Goal: Find specific page/section: Find specific page/section

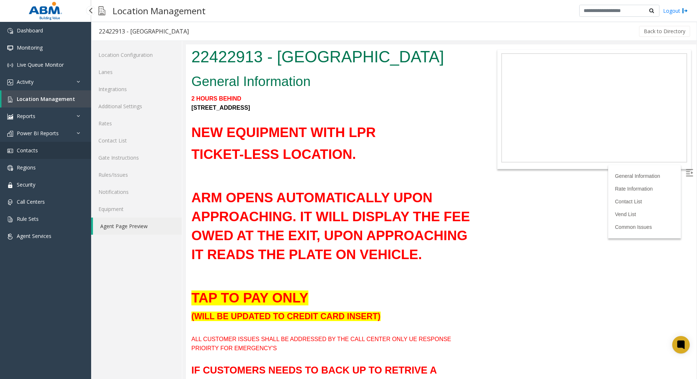
click at [30, 150] on span "Contacts" at bounding box center [27, 150] width 21 height 7
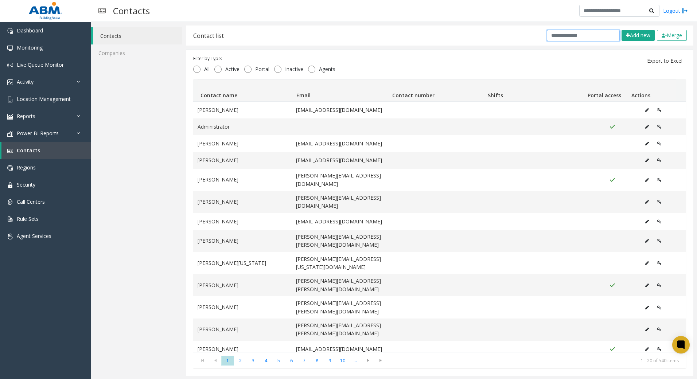
click at [567, 36] on input "text" at bounding box center [583, 35] width 73 height 11
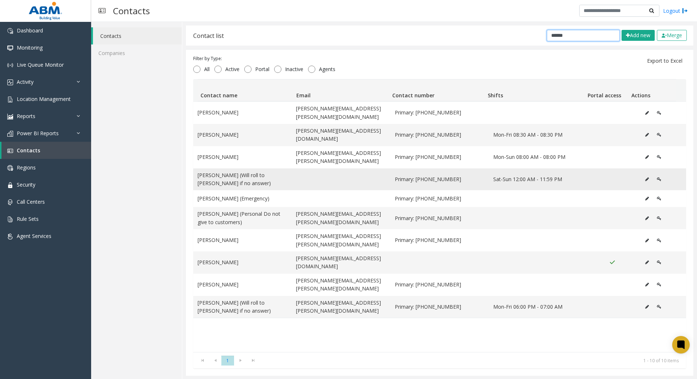
type input "*****"
click at [299, 168] on td "Data table" at bounding box center [341, 179] width 98 height 22
click at [645, 177] on icon "Data table" at bounding box center [647, 179] width 4 height 4
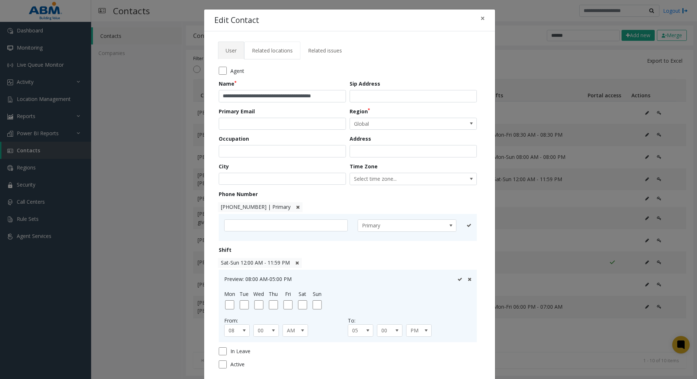
click at [265, 51] on span "Related locations" at bounding box center [272, 50] width 41 height 7
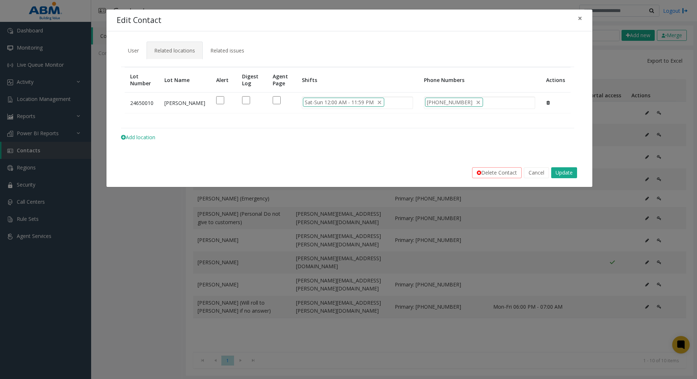
click at [587, 16] on div "Edit Contact ×" at bounding box center [349, 20] width 486 height 22
click at [582, 18] on button "×" at bounding box center [580, 18] width 15 height 18
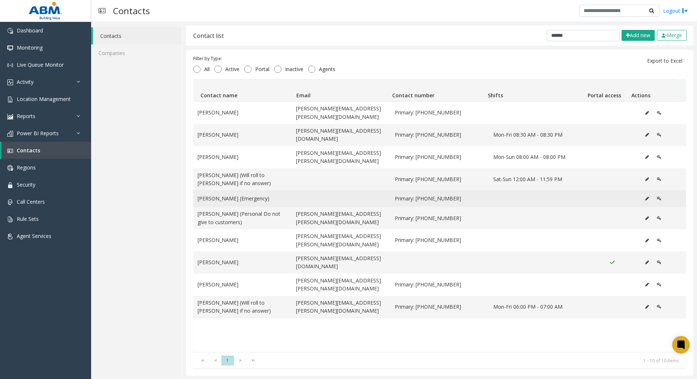
click at [645, 196] on icon "Data table" at bounding box center [647, 198] width 4 height 4
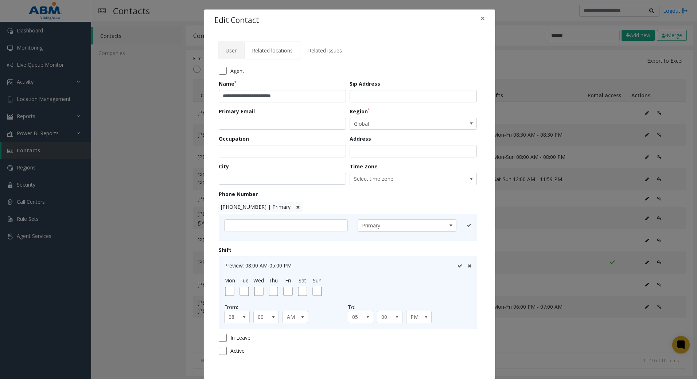
click at [262, 47] on link "Related locations" at bounding box center [272, 51] width 56 height 18
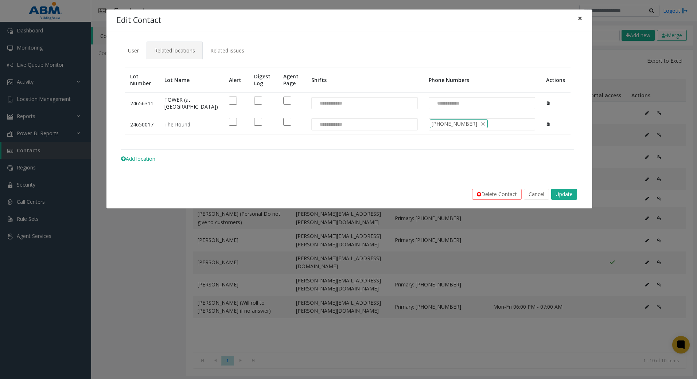
click at [578, 19] on span "×" at bounding box center [580, 18] width 4 height 10
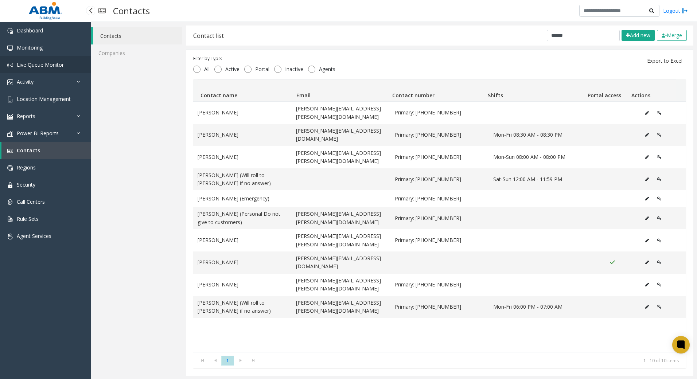
click at [34, 70] on link "Live Queue Monitor" at bounding box center [45, 64] width 91 height 17
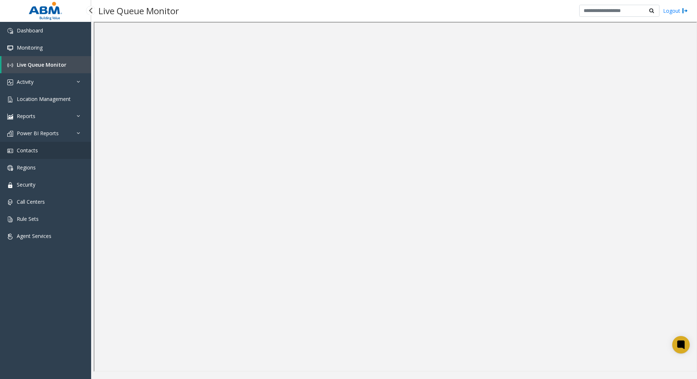
click at [24, 153] on span "Contacts" at bounding box center [27, 150] width 21 height 7
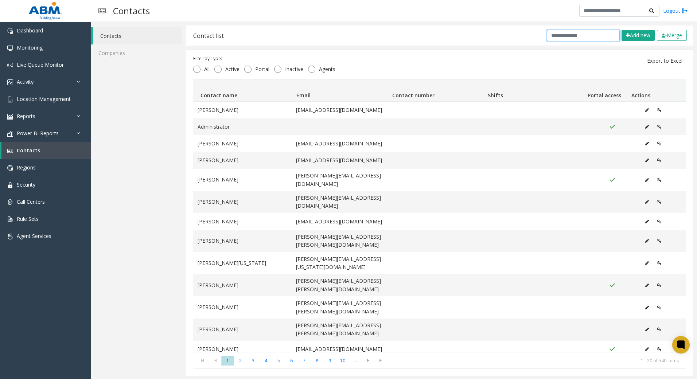
click at [574, 35] on input "text" at bounding box center [583, 35] width 73 height 11
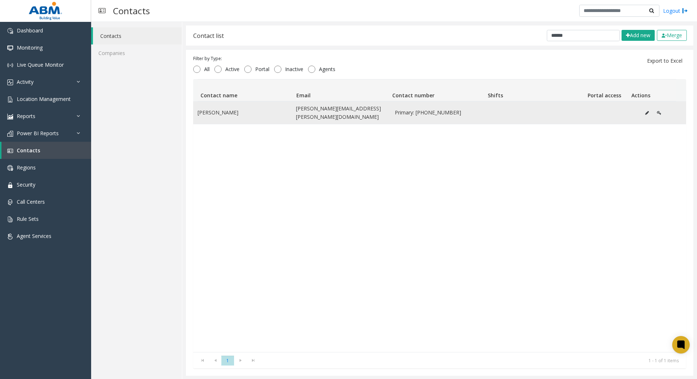
click at [645, 111] on icon "Data table" at bounding box center [647, 113] width 4 height 4
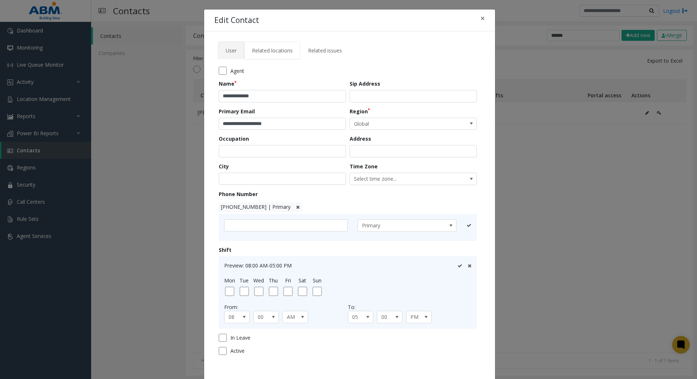
click at [286, 48] on span "Related locations" at bounding box center [272, 50] width 41 height 7
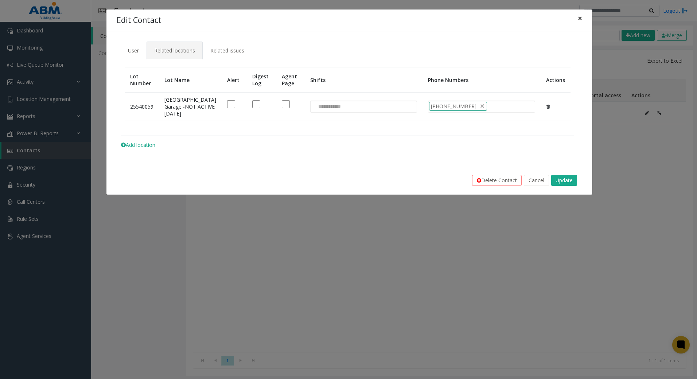
click at [580, 16] on span "×" at bounding box center [580, 18] width 4 height 10
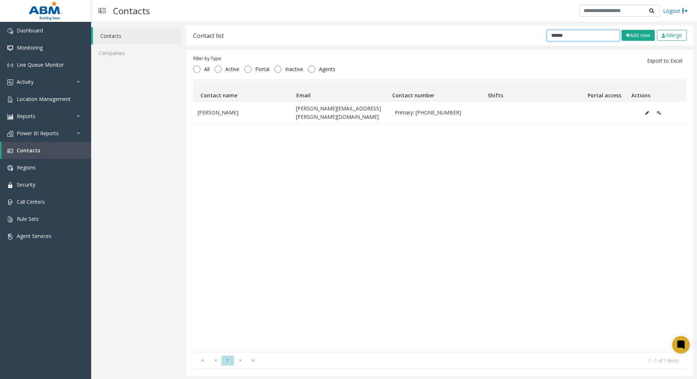
click at [566, 39] on input "******" at bounding box center [583, 35] width 73 height 11
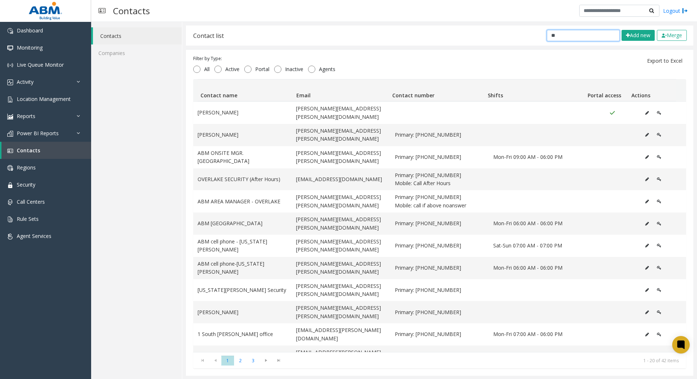
type input "*"
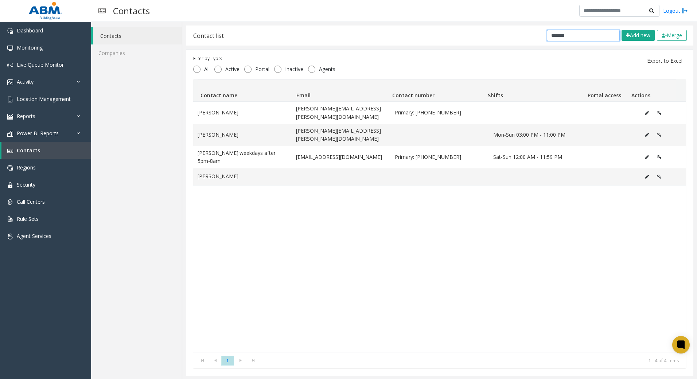
type input "******"
